Goal: Information Seeking & Learning: Learn about a topic

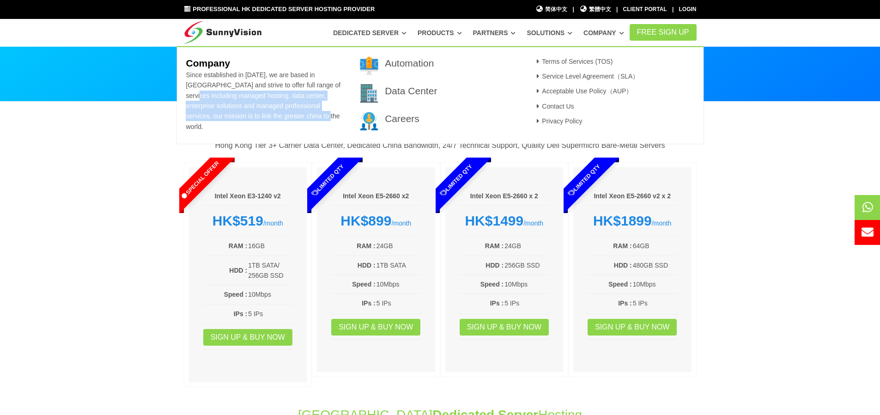
drag, startPoint x: 318, startPoint y: 91, endPoint x: 326, endPoint y: 121, distance: 31.5
click at [326, 121] on div "Company Since established in 1998, we are based in Hong Kong and strive to offe…" at bounding box center [266, 97] width 174 height 83
click at [327, 120] on p "Since established in 1998, we are based in Hong Kong and strive to offer full r…" at bounding box center [266, 101] width 160 height 62
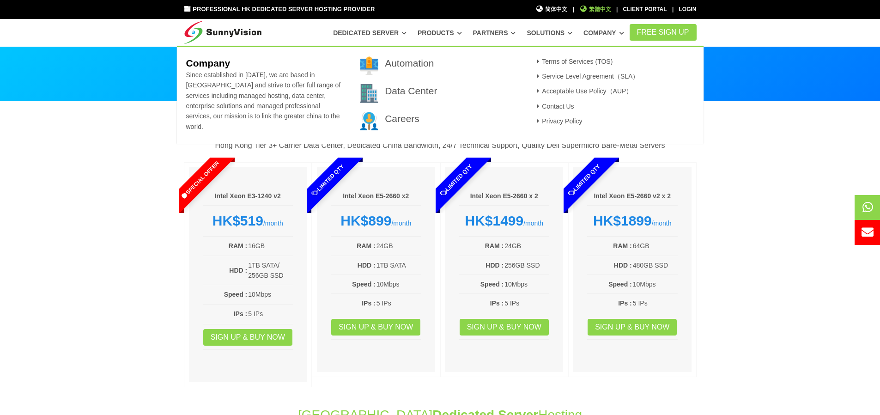
click at [608, 8] on span "繁體中文" at bounding box center [595, 9] width 32 height 9
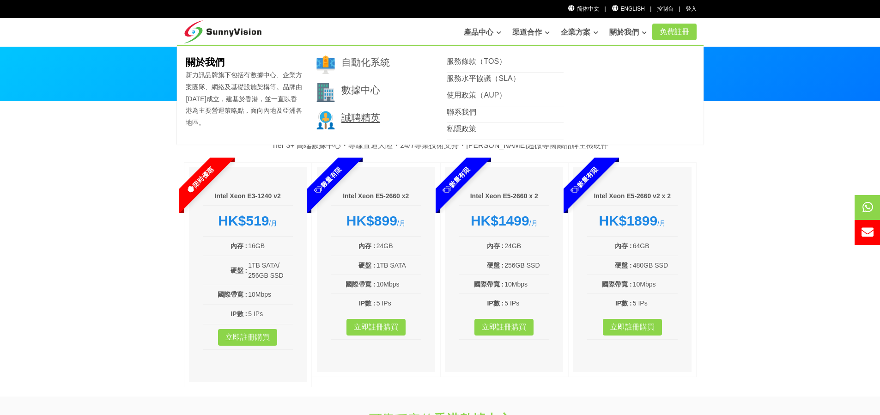
click at [349, 122] on link "誠聘精英" at bounding box center [360, 117] width 39 height 11
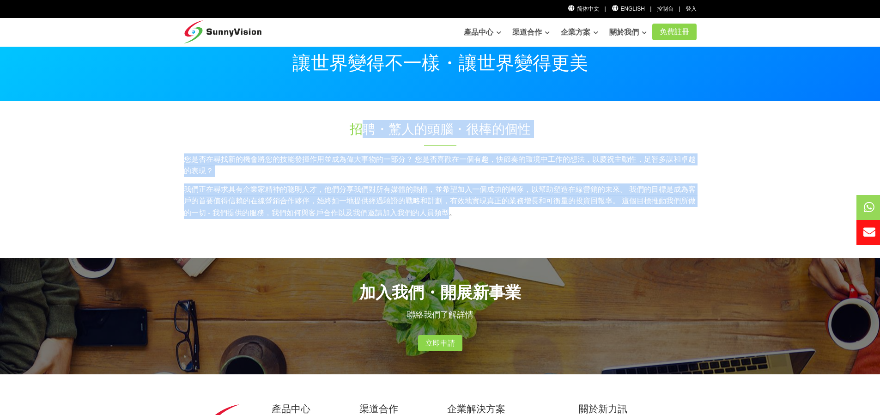
drag, startPoint x: 358, startPoint y: 110, endPoint x: 449, endPoint y: 248, distance: 164.8
click at [449, 248] on section "招聘・驚人的頭腦・很棒的個性 您是否在尋找新的機會將您的技能發揮作用並成為偉大事物的一部分？ 您是否喜歡在一個有趣，快節奏的環境中工作的想法，以慶祝主動性，足…" at bounding box center [440, 180] width 880 height 156
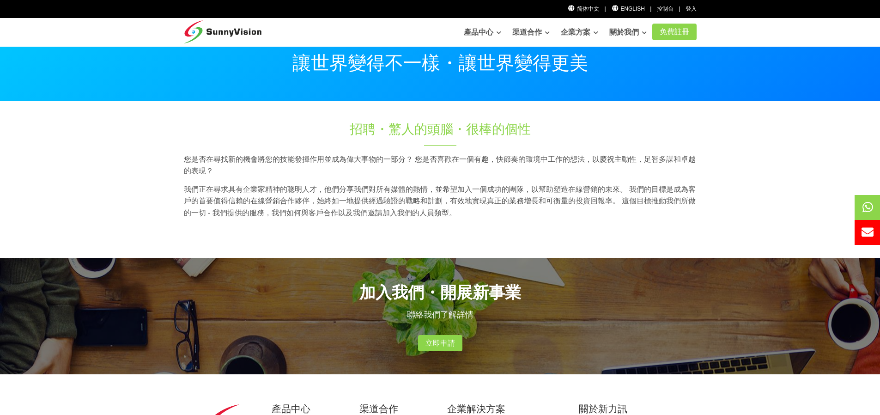
click at [454, 239] on div "您是否在尋找新的機會將您的技能發揮作用並成為偉大事物的一部分？ 您是否喜歡在一個有趣，快節奏的環境中工作的想法，以慶祝主動性，足智多謀和卓越的表現？ 我們正在…" at bounding box center [440, 196] width 527 height 86
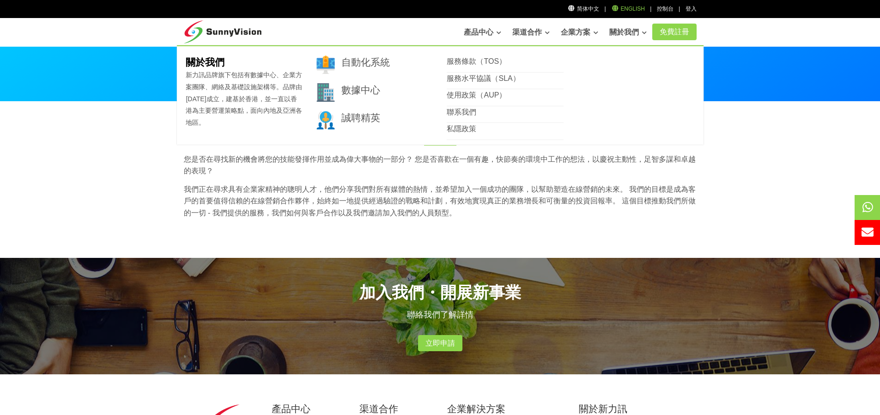
click at [626, 8] on link "English" at bounding box center [628, 9] width 34 height 6
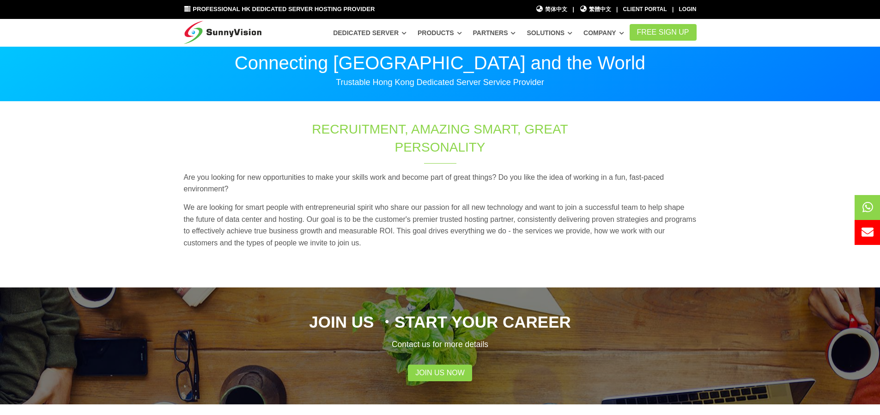
scroll to position [245, 0]
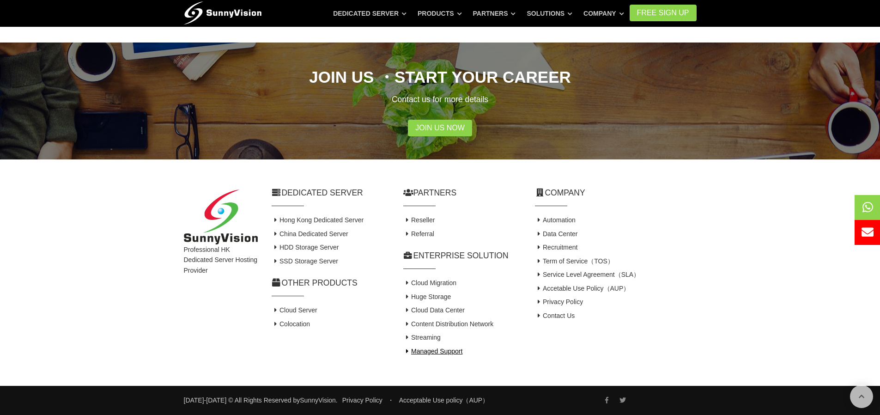
click at [406, 349] on icon at bounding box center [407, 351] width 8 height 6
